Goal: Information Seeking & Learning: Learn about a topic

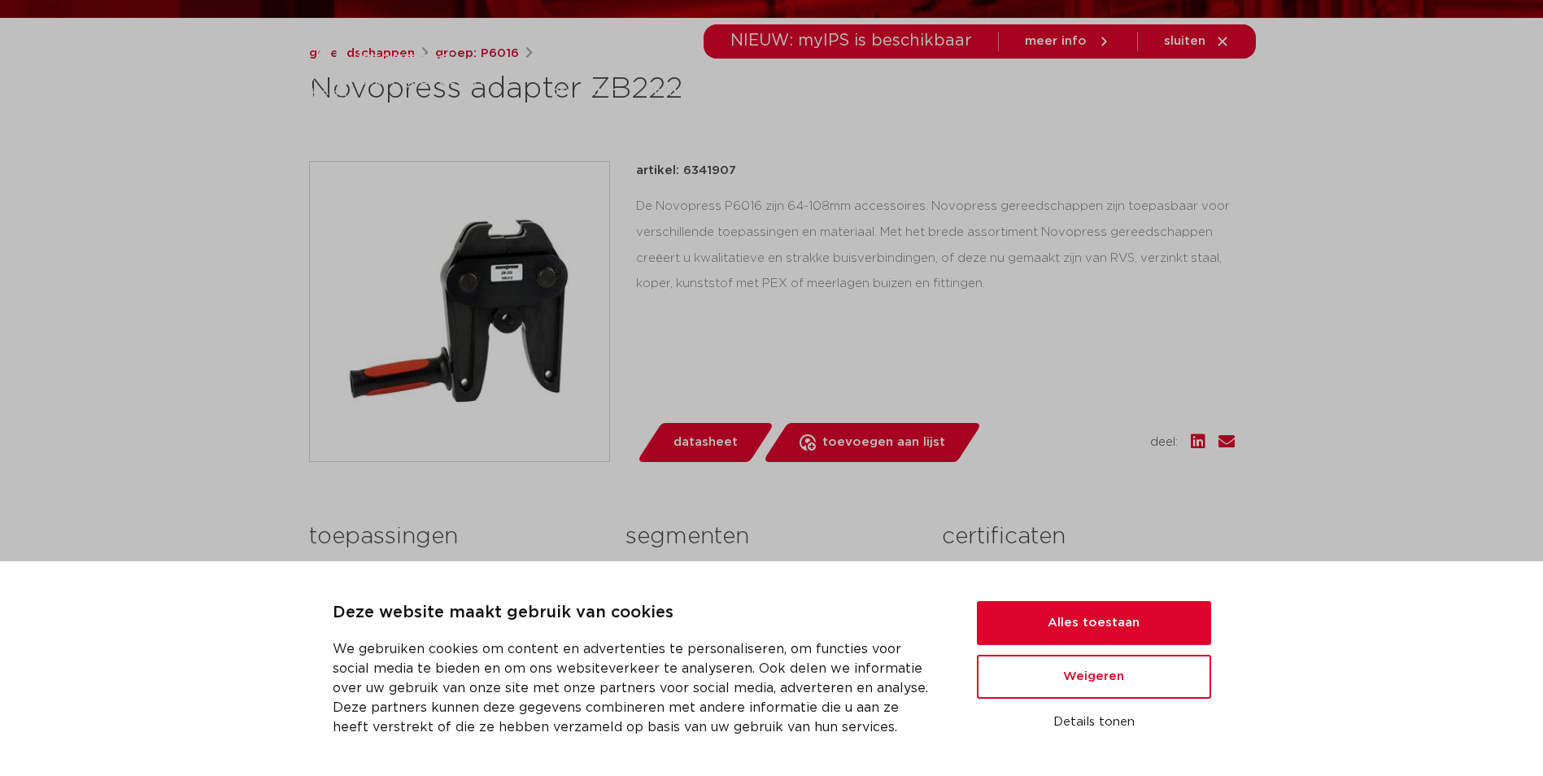
scroll to position [244, 0]
click at [1082, 617] on button "Alles toestaan" at bounding box center [1094, 623] width 234 height 44
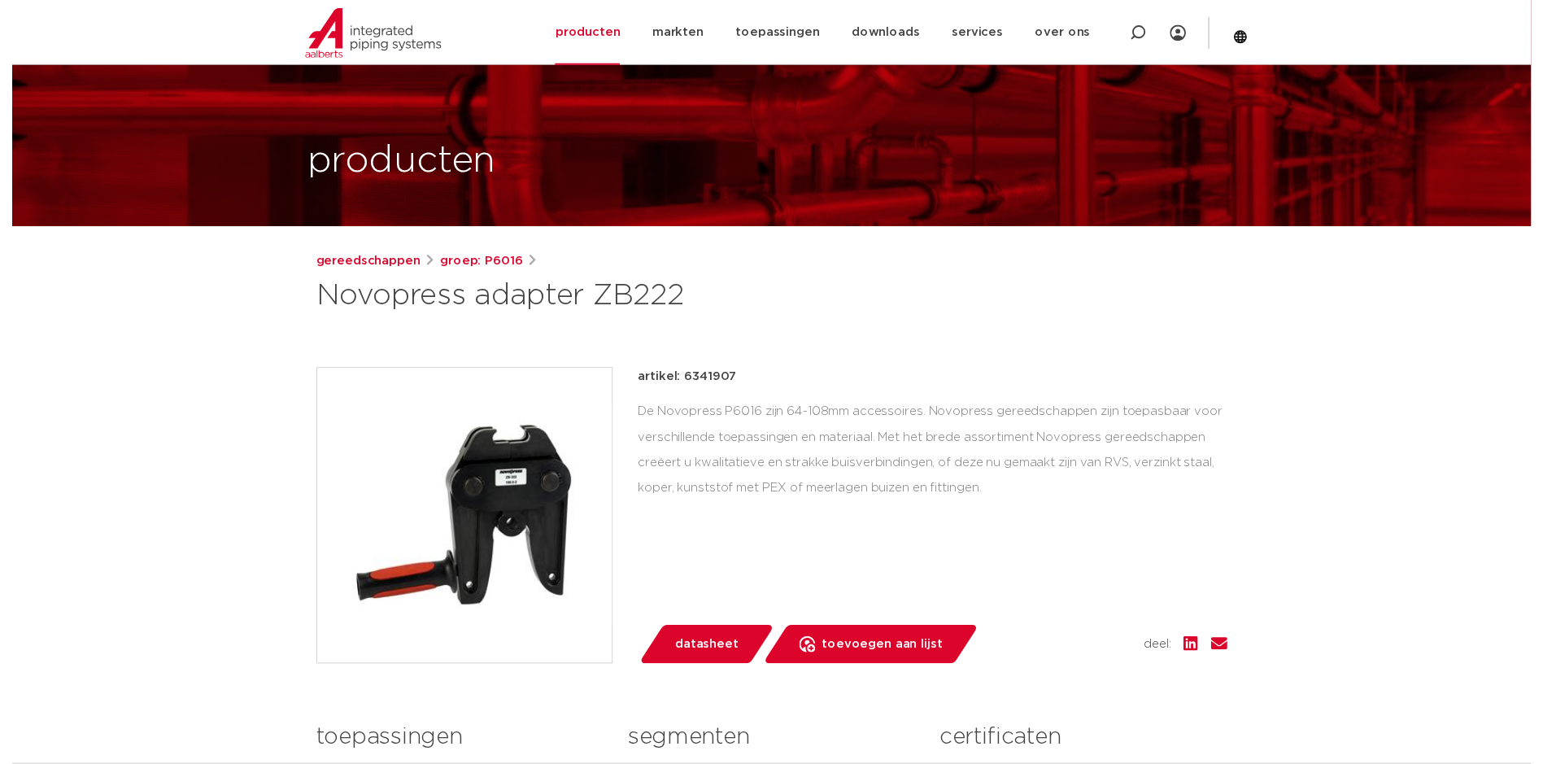
scroll to position [190, 0]
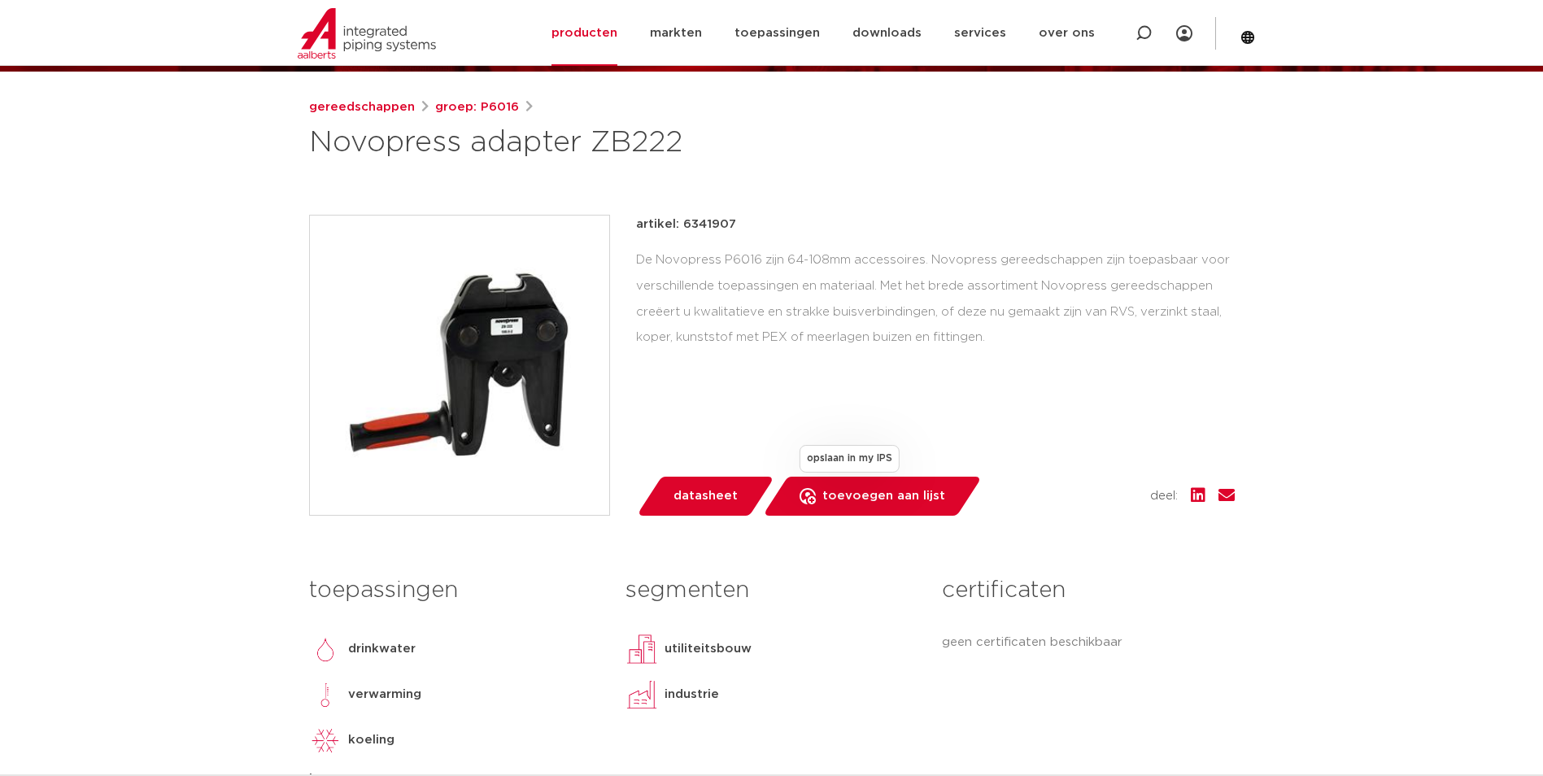
drag, startPoint x: 689, startPoint y: 509, endPoint x: 781, endPoint y: 492, distance: 93.5
click at [689, 509] on link "datasheet" at bounding box center [705, 496] width 138 height 39
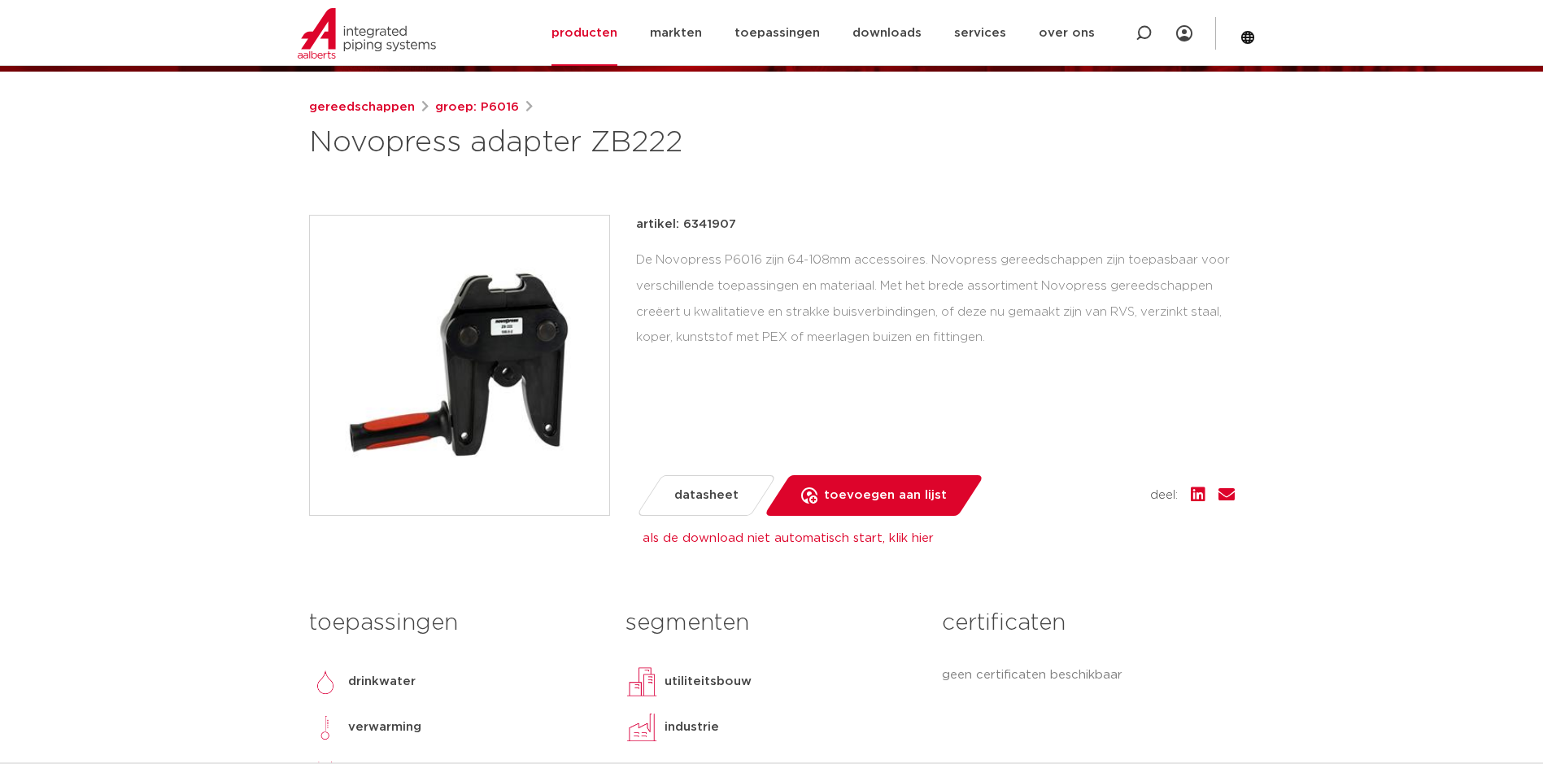
scroll to position [353, 0]
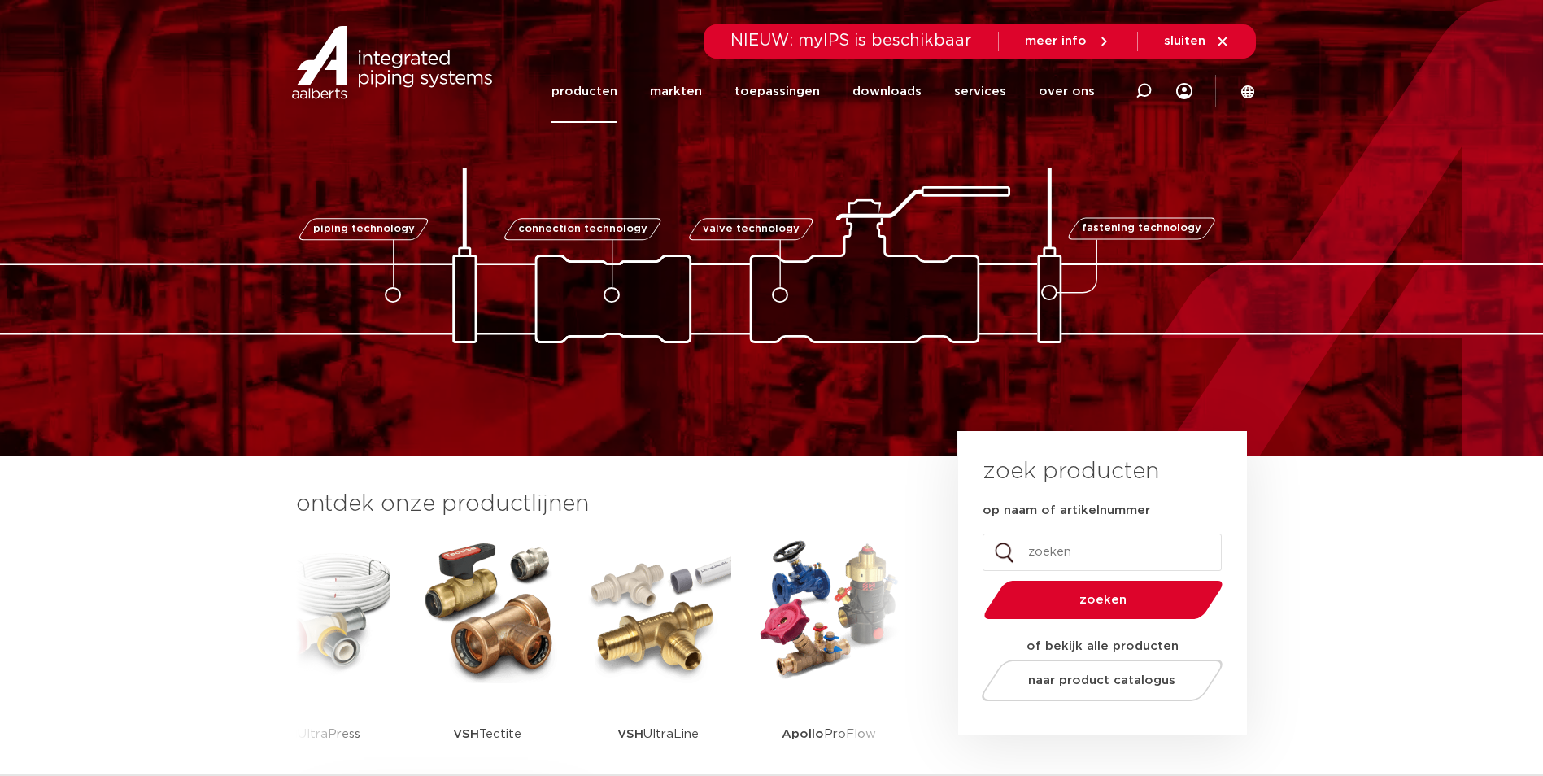
click at [590, 102] on link "producten" at bounding box center [584, 91] width 66 height 63
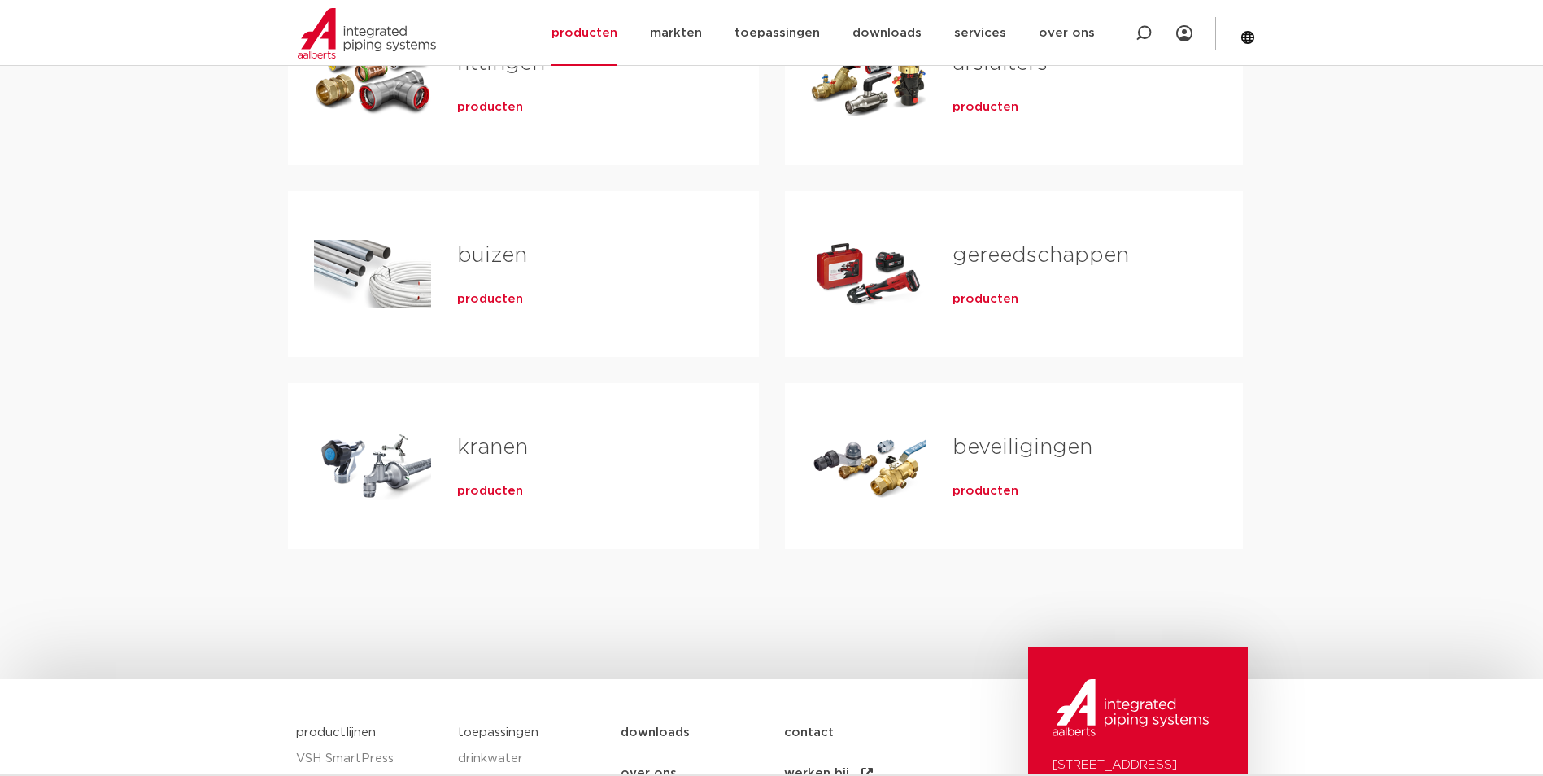
click at [1099, 294] on div "producten" at bounding box center [1070, 296] width 237 height 23
click at [1100, 272] on h2 "gereedschappen" at bounding box center [1070, 259] width 237 height 37
click at [991, 298] on span "producten" at bounding box center [985, 299] width 66 height 16
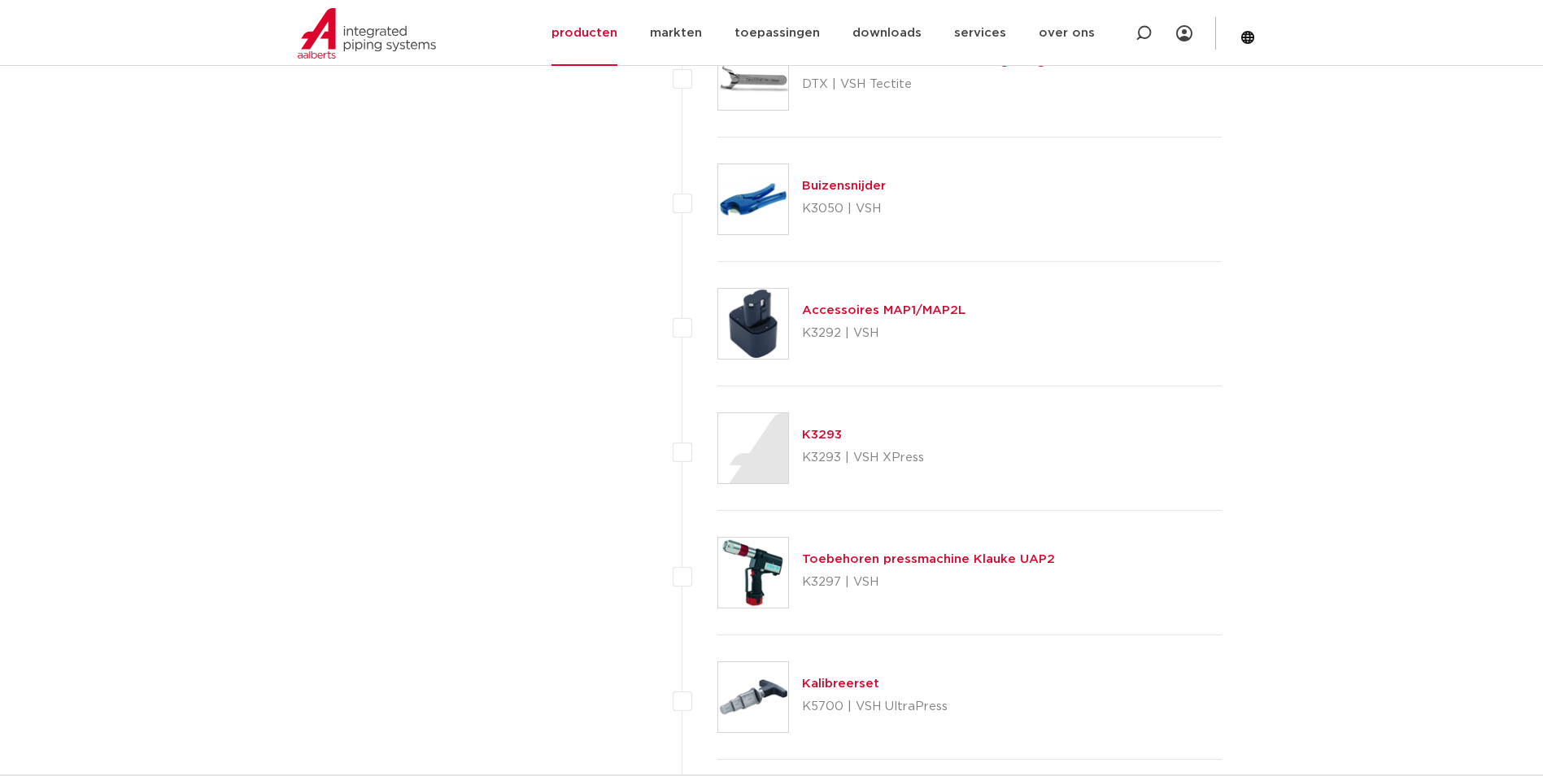
scroll to position [1870, 0]
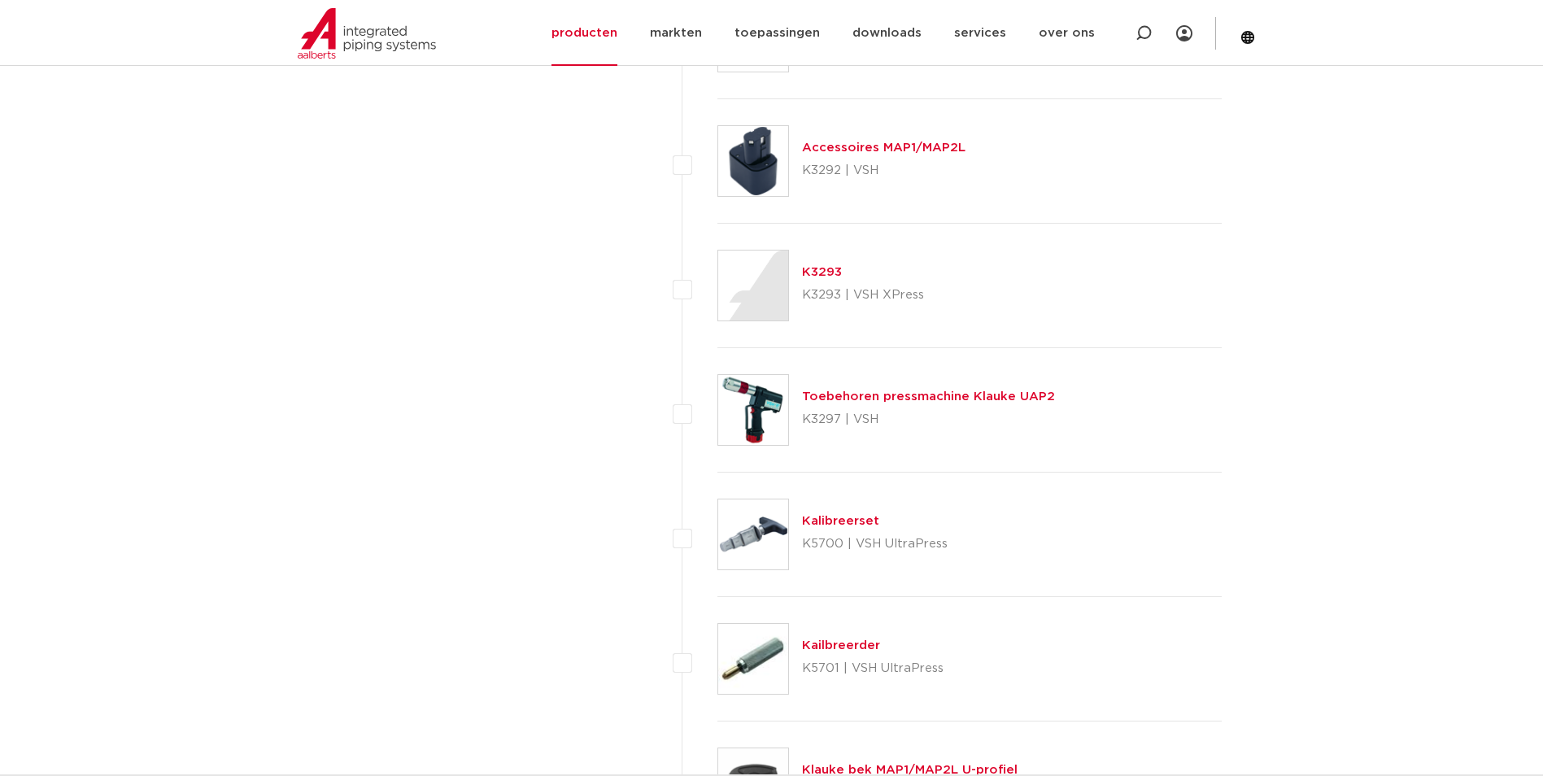
click at [968, 390] on link "Toebehoren pressmachine Klauke UAP2" at bounding box center [928, 396] width 253 height 12
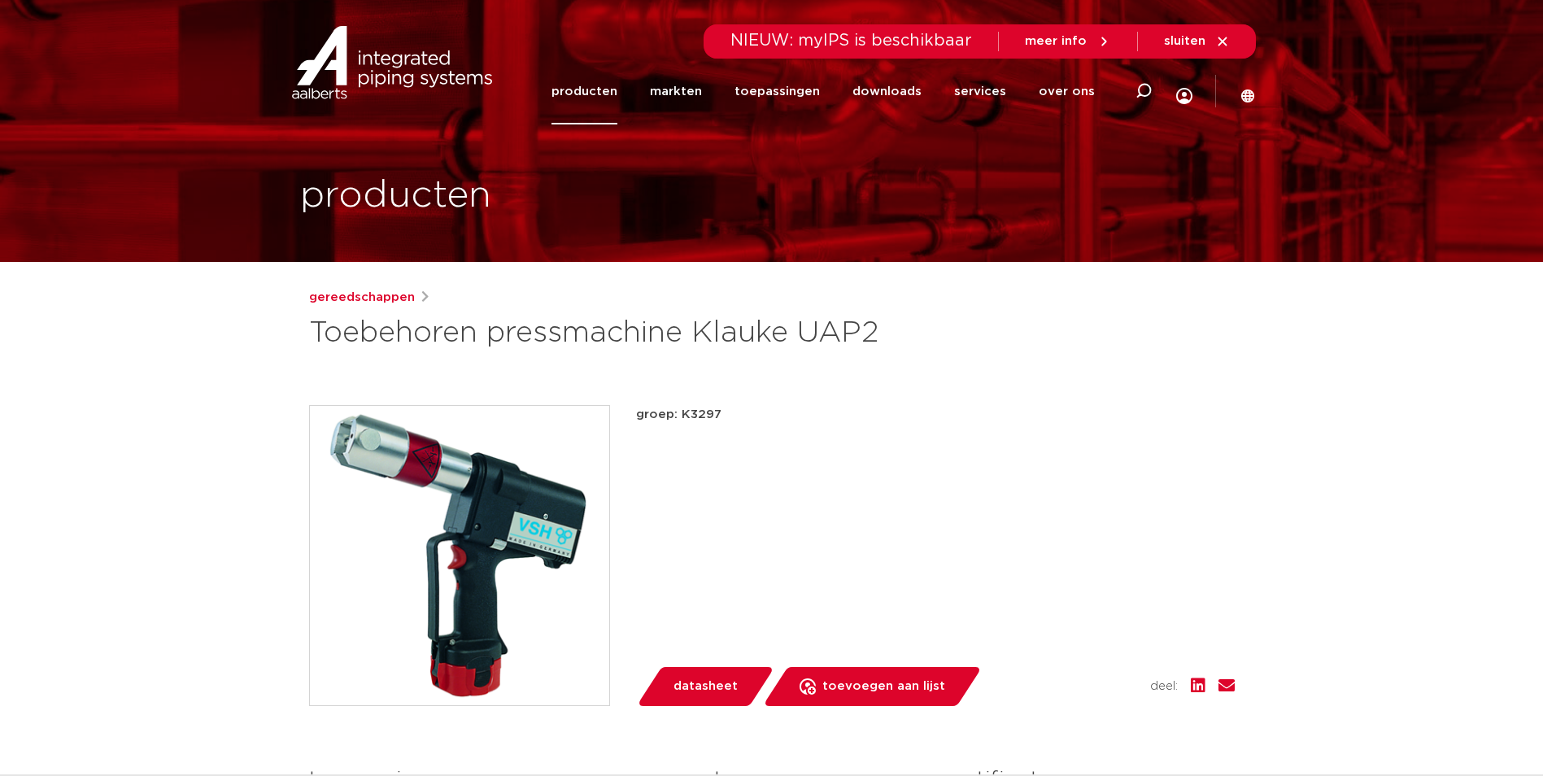
click at [472, 537] on img at bounding box center [459, 555] width 299 height 299
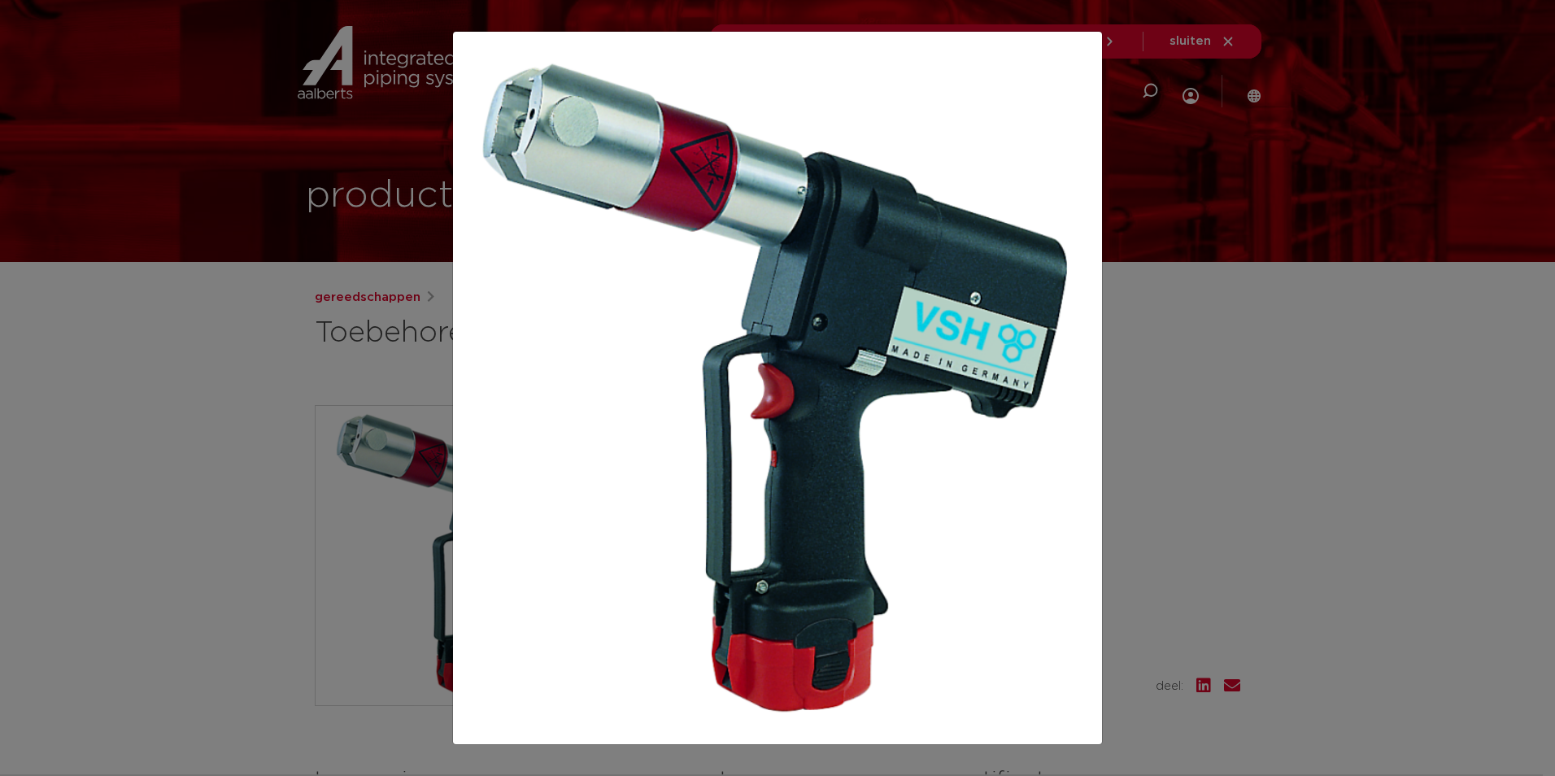
click at [1265, 467] on div at bounding box center [777, 388] width 1555 height 776
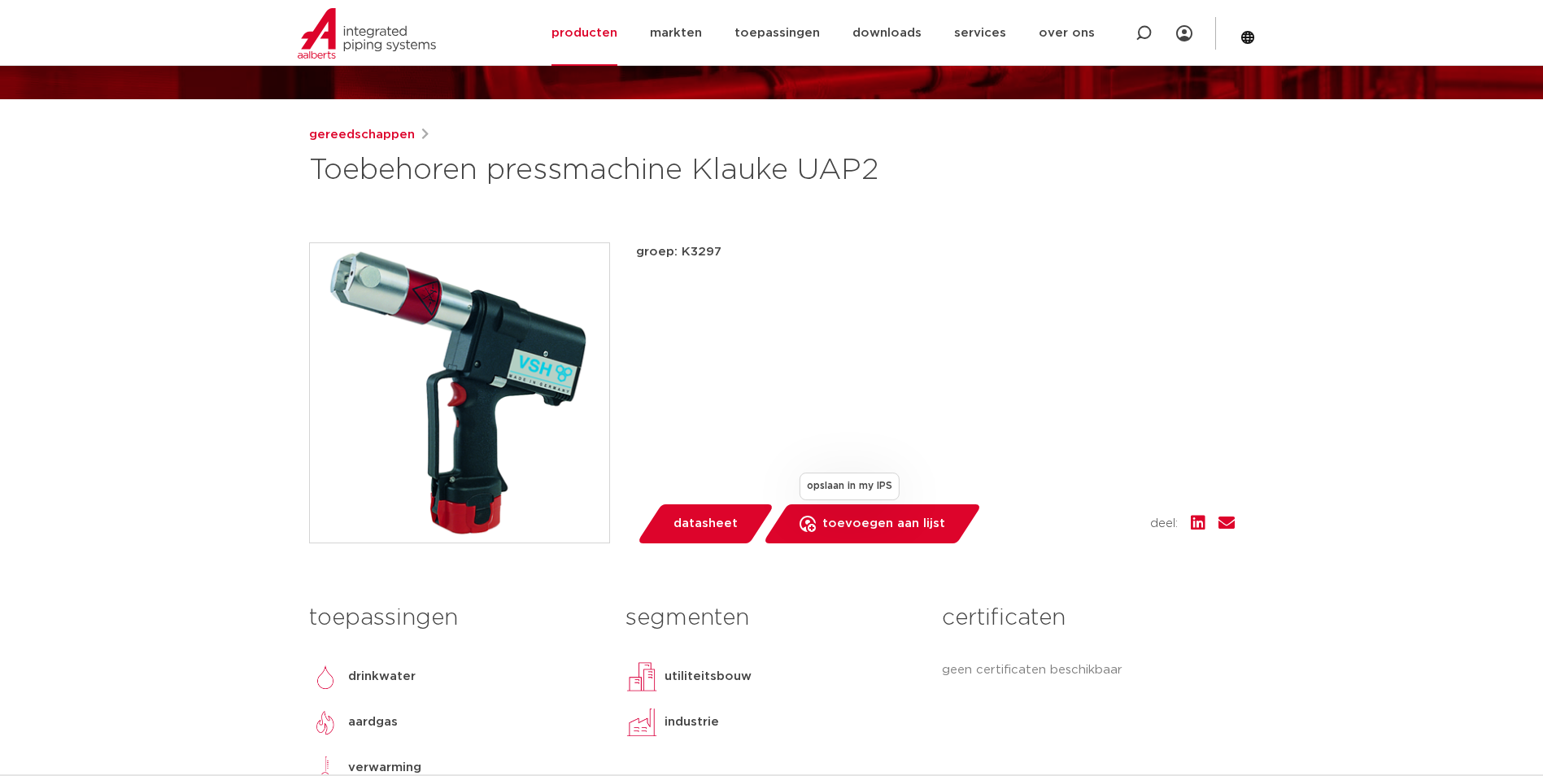
scroll to position [407, 0]
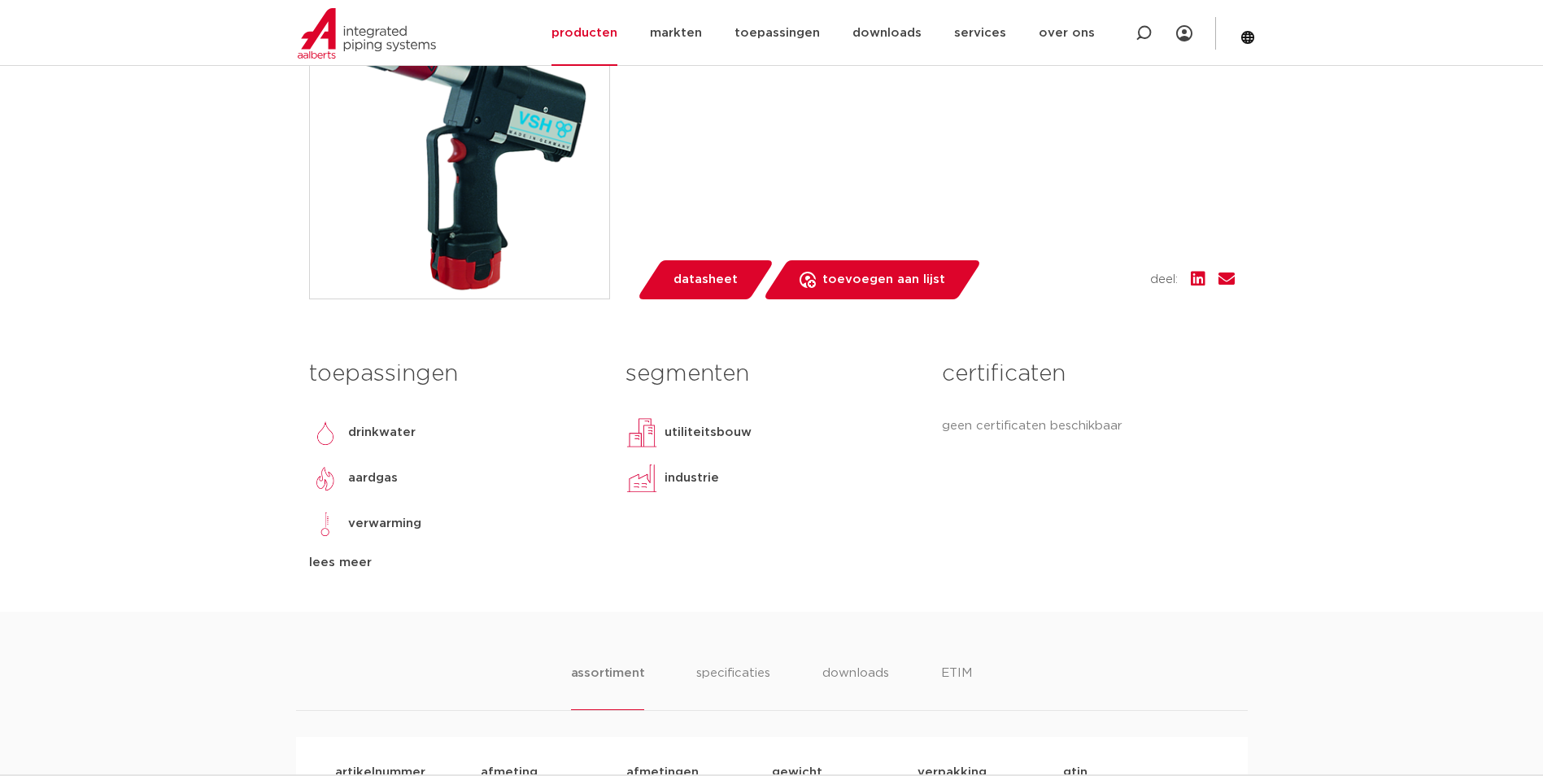
click at [704, 291] on span "datasheet" at bounding box center [705, 280] width 64 height 26
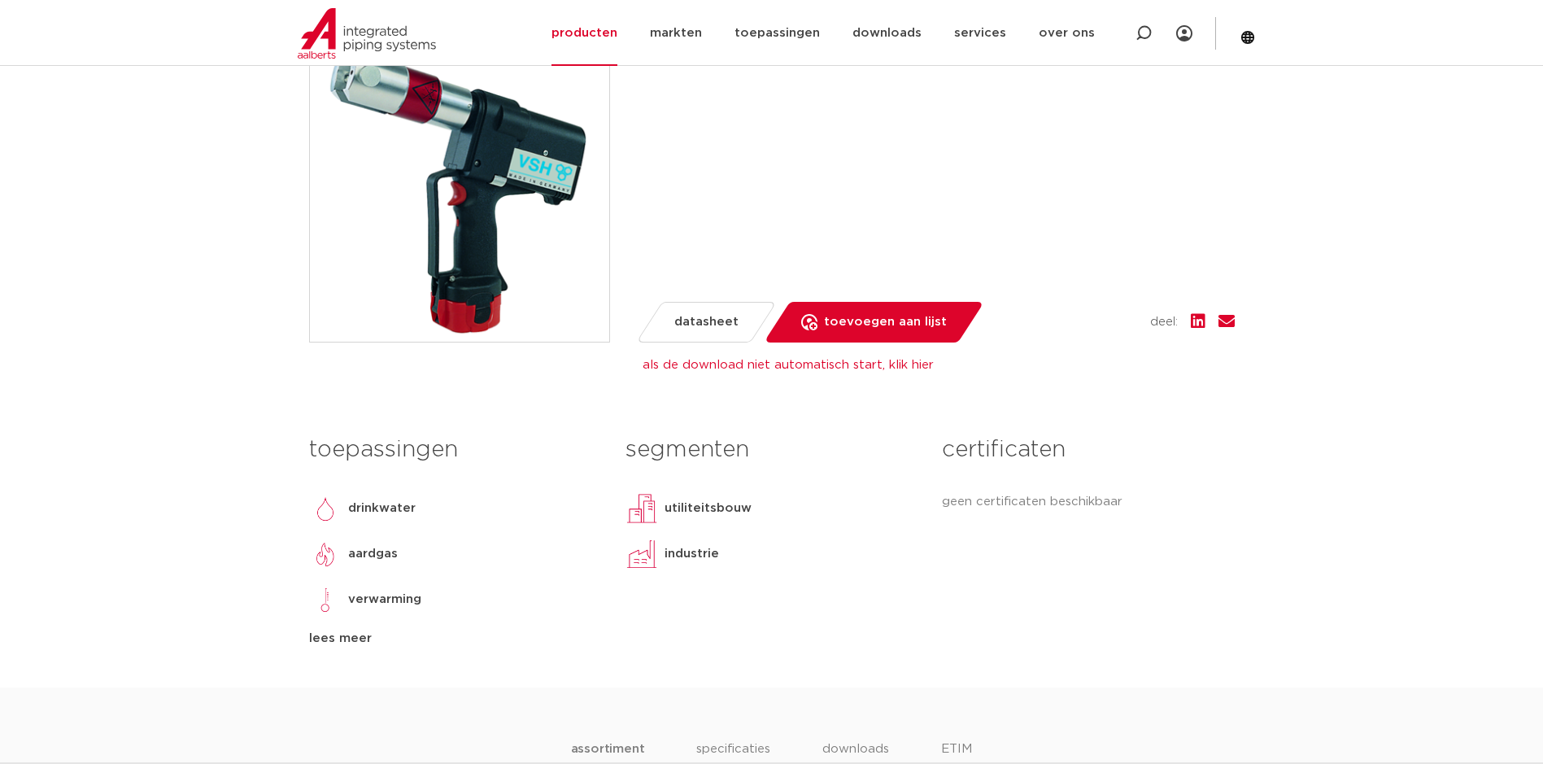
scroll to position [233, 0]
